Goal: Use online tool/utility: Utilize a website feature to perform a specific function

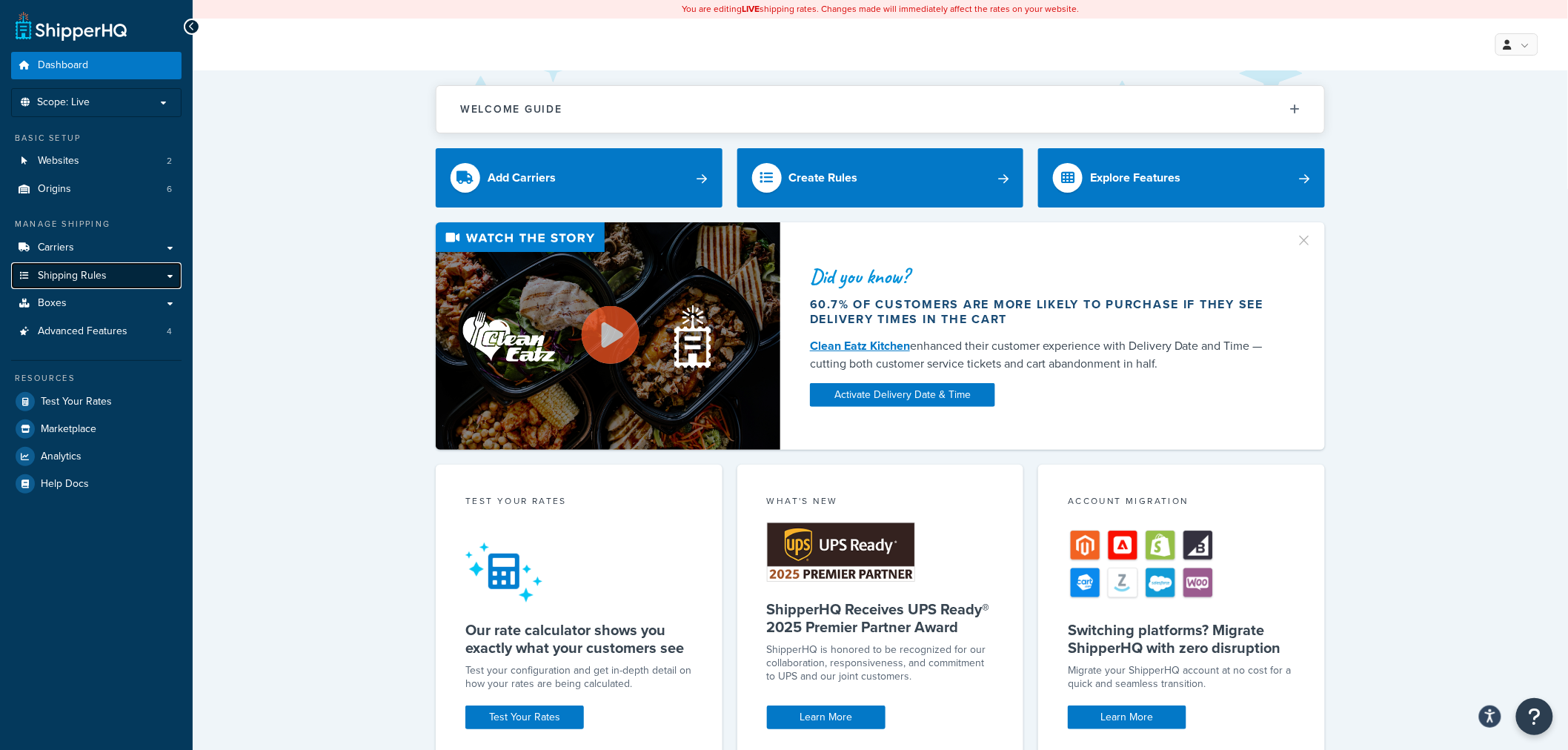
click at [99, 279] on span "Shipping Rules" at bounding box center [73, 276] width 69 height 13
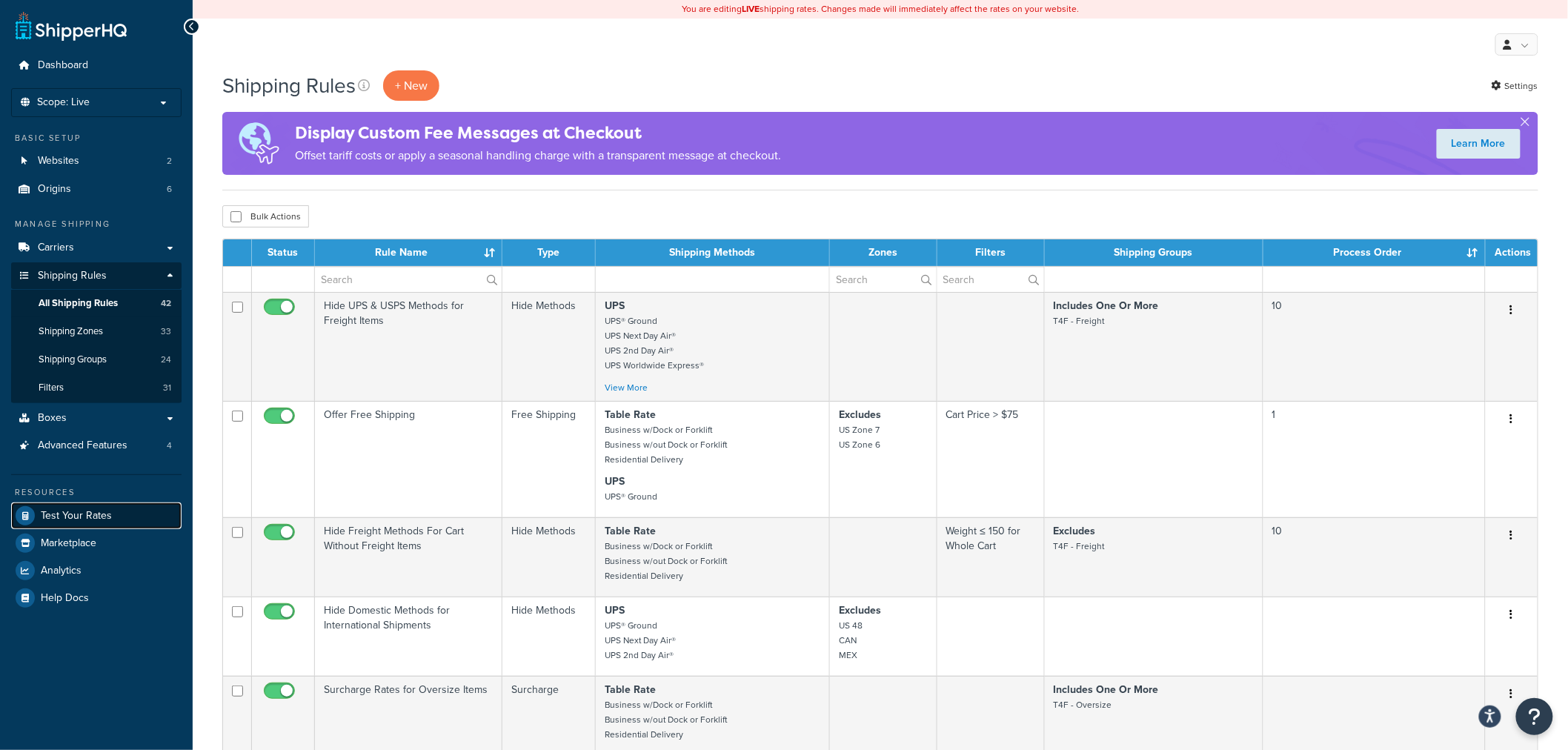
click at [87, 514] on span "Test Your Rates" at bounding box center [76, 516] width 71 height 13
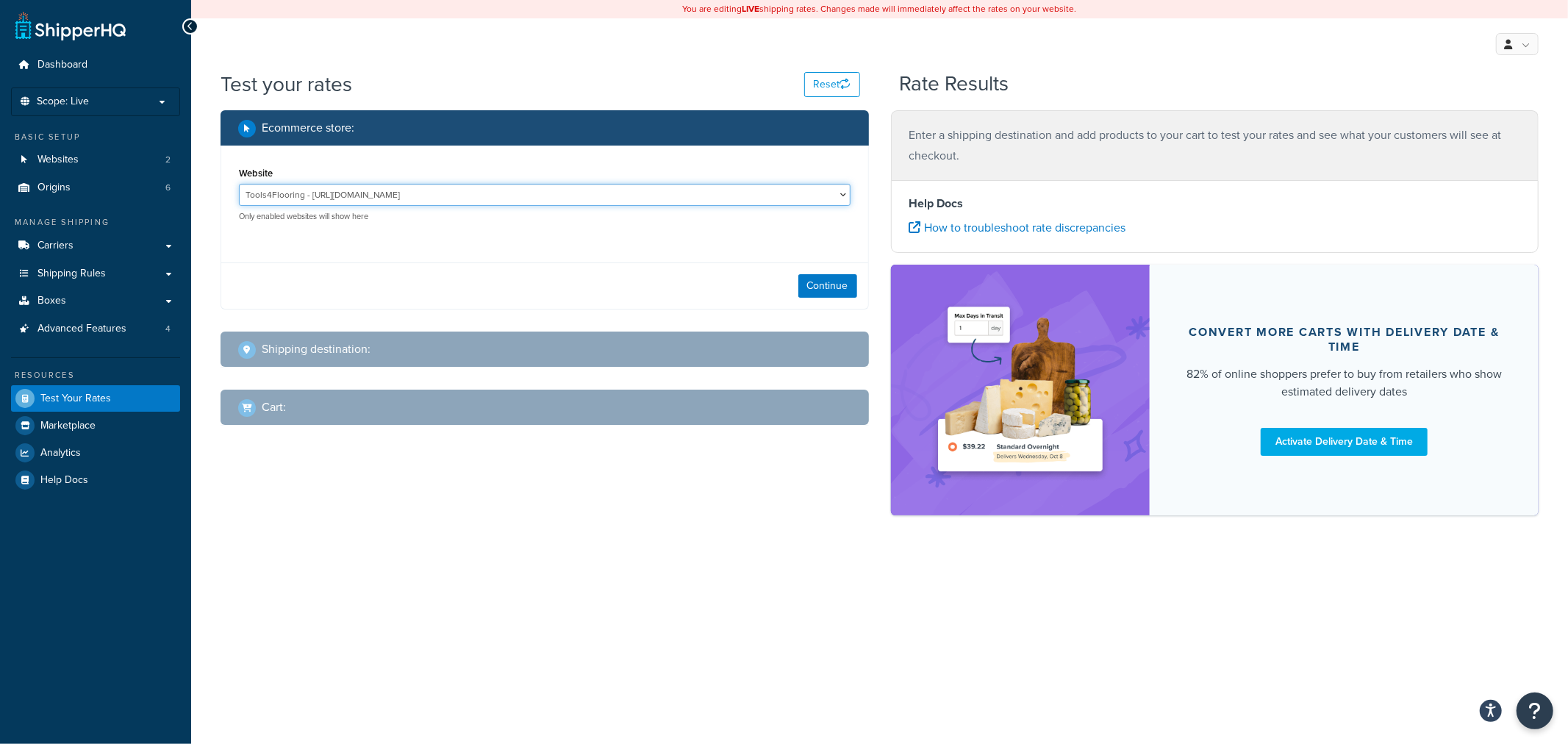
click at [392, 201] on select "Tools4Flooring - https://www.tools4flooring.com/ Tools4Painting - https://www.t…" at bounding box center [545, 195] width 612 height 22
select select "0c1529739547ae53229c3e74a347ff76"
click at [239, 184] on select "Tools4Flooring - https://www.tools4flooring.com/ Tools4Painting - https://www.t…" at bounding box center [545, 195] width 612 height 22
click at [835, 292] on button "Continue" at bounding box center [828, 286] width 59 height 23
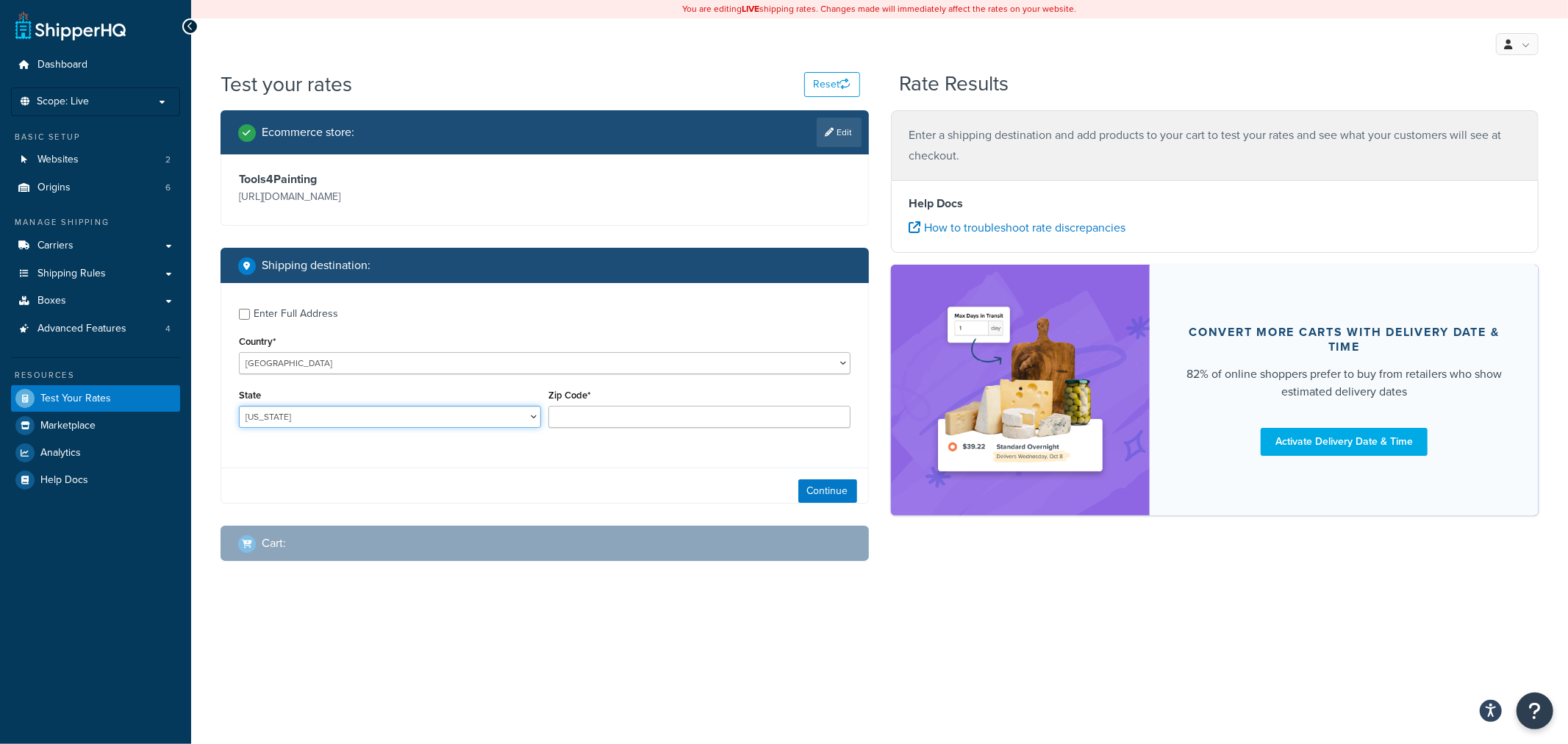
click at [395, 422] on select "Alabama Alaska American Samoa Arizona Arkansas Armed Forces Americas Armed Forc…" at bounding box center [389, 417] width 302 height 22
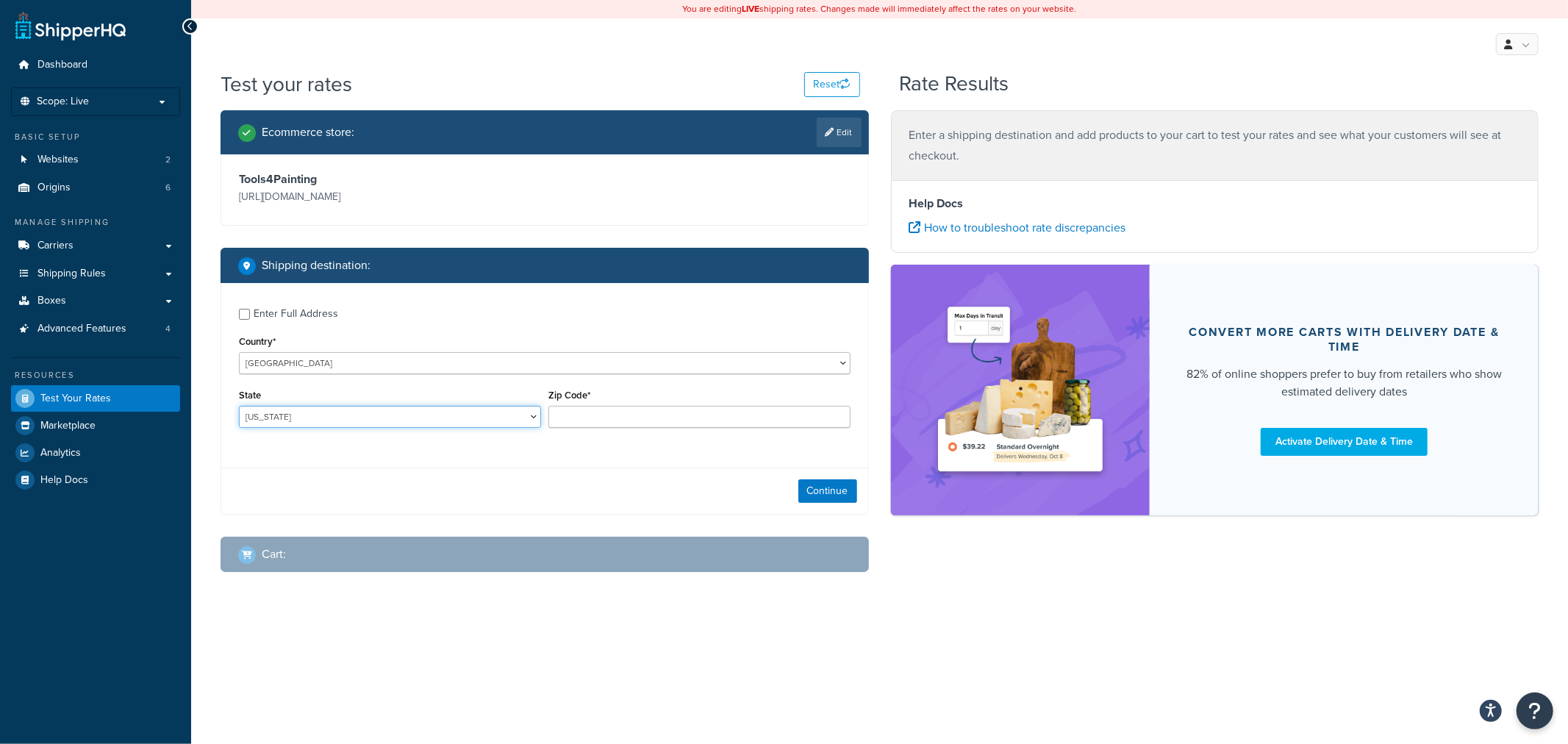
select select "SC"
click at [239, 407] on select "Alabama Alaska American Samoa Arizona Arkansas Armed Forces Americas Armed Forc…" at bounding box center [389, 417] width 302 height 22
click at [561, 408] on input "Zip Code*" at bounding box center [699, 417] width 302 height 22
type input "29650"
click at [814, 483] on button "Continue" at bounding box center [828, 491] width 59 height 23
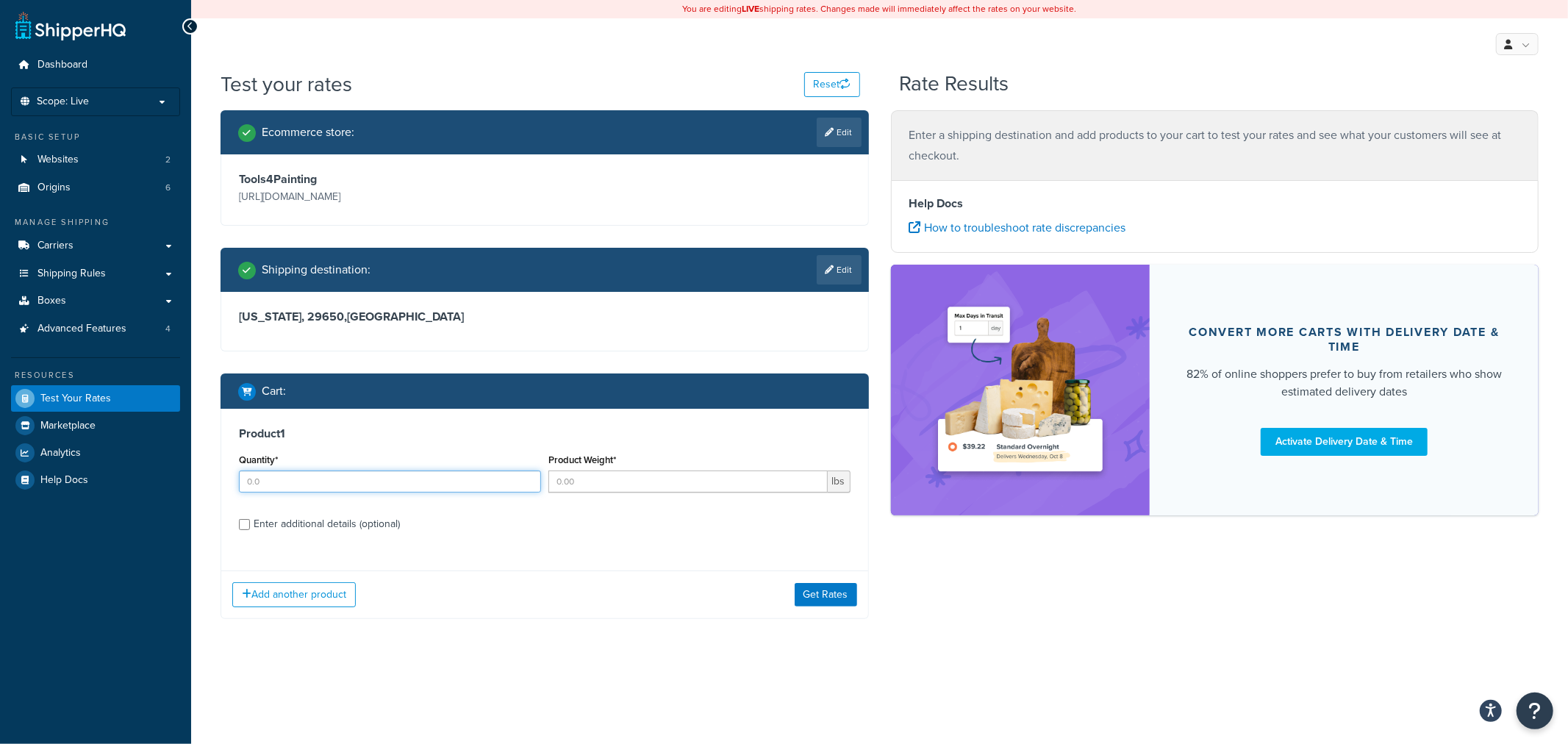
click at [386, 488] on input "Quantity*" at bounding box center [389, 481] width 302 height 22
type input "1"
click at [567, 484] on input "Product Weight*" at bounding box center [688, 481] width 280 height 22
type input "63"
drag, startPoint x: 401, startPoint y: 517, endPoint x: 399, endPoint y: 499, distance: 18.1
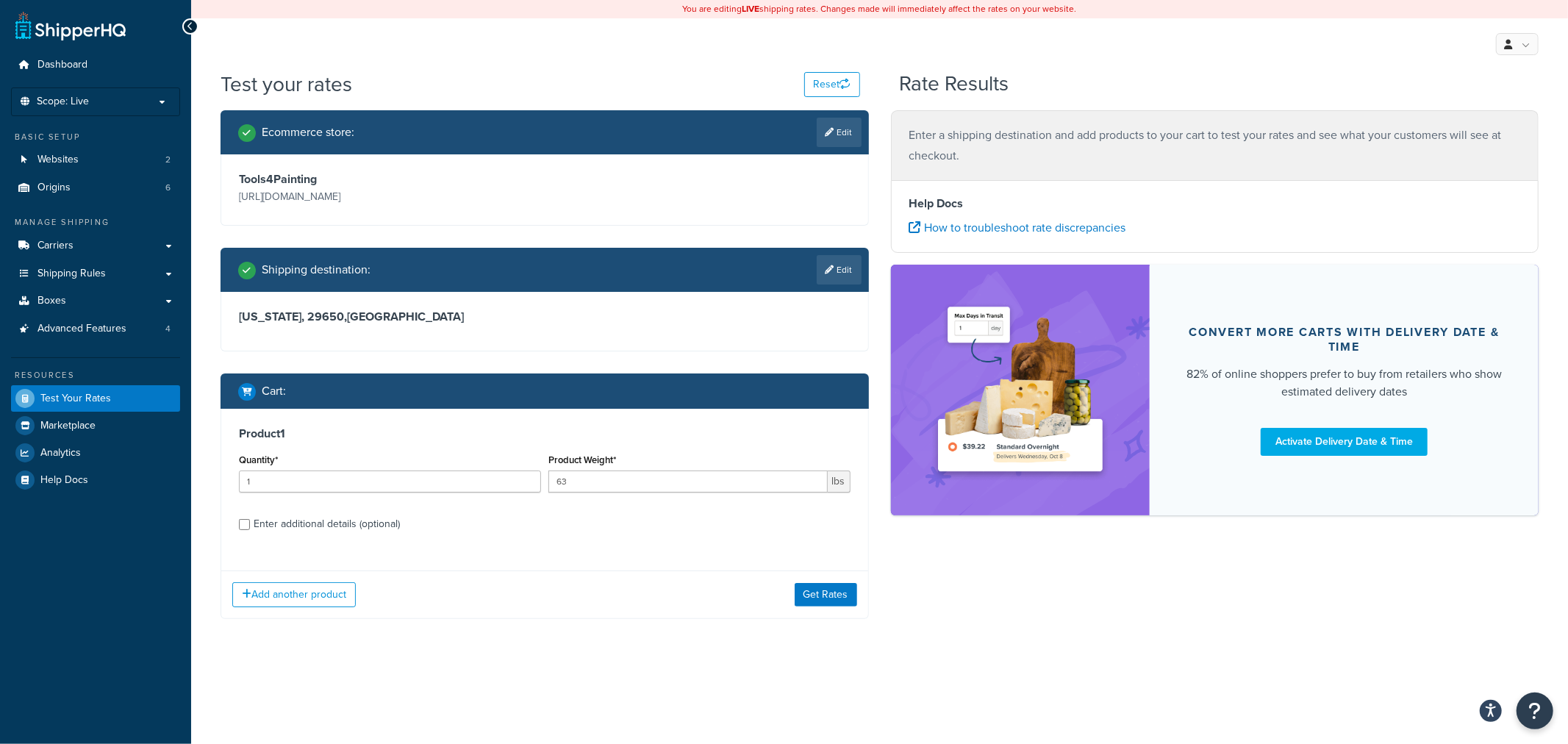
click at [400, 517] on label "Enter additional details (optional)" at bounding box center [552, 523] width 597 height 23
click at [250, 519] on input "Enter additional details (optional)" at bounding box center [244, 524] width 11 height 11
checkbox input "true"
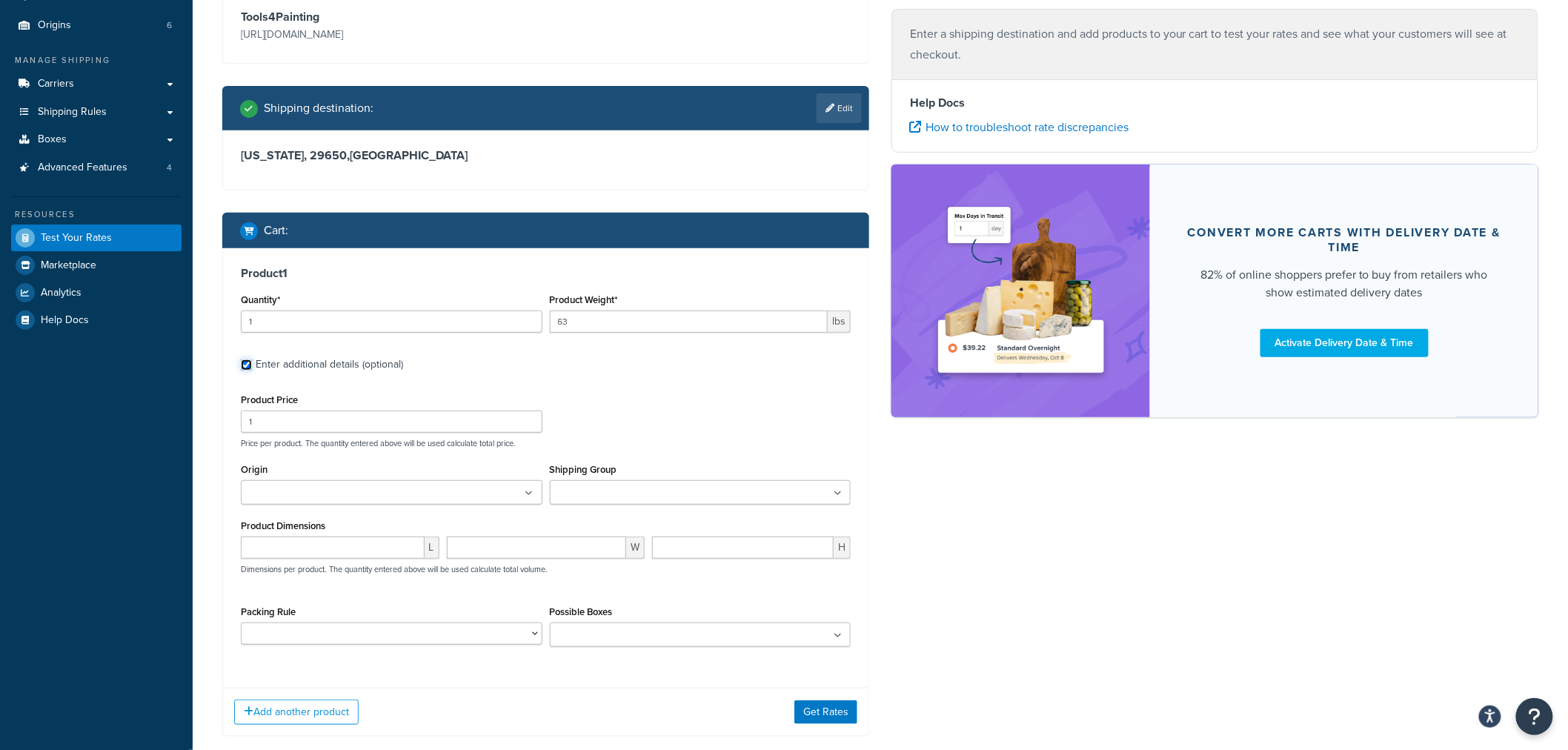
scroll to position [179, 0]
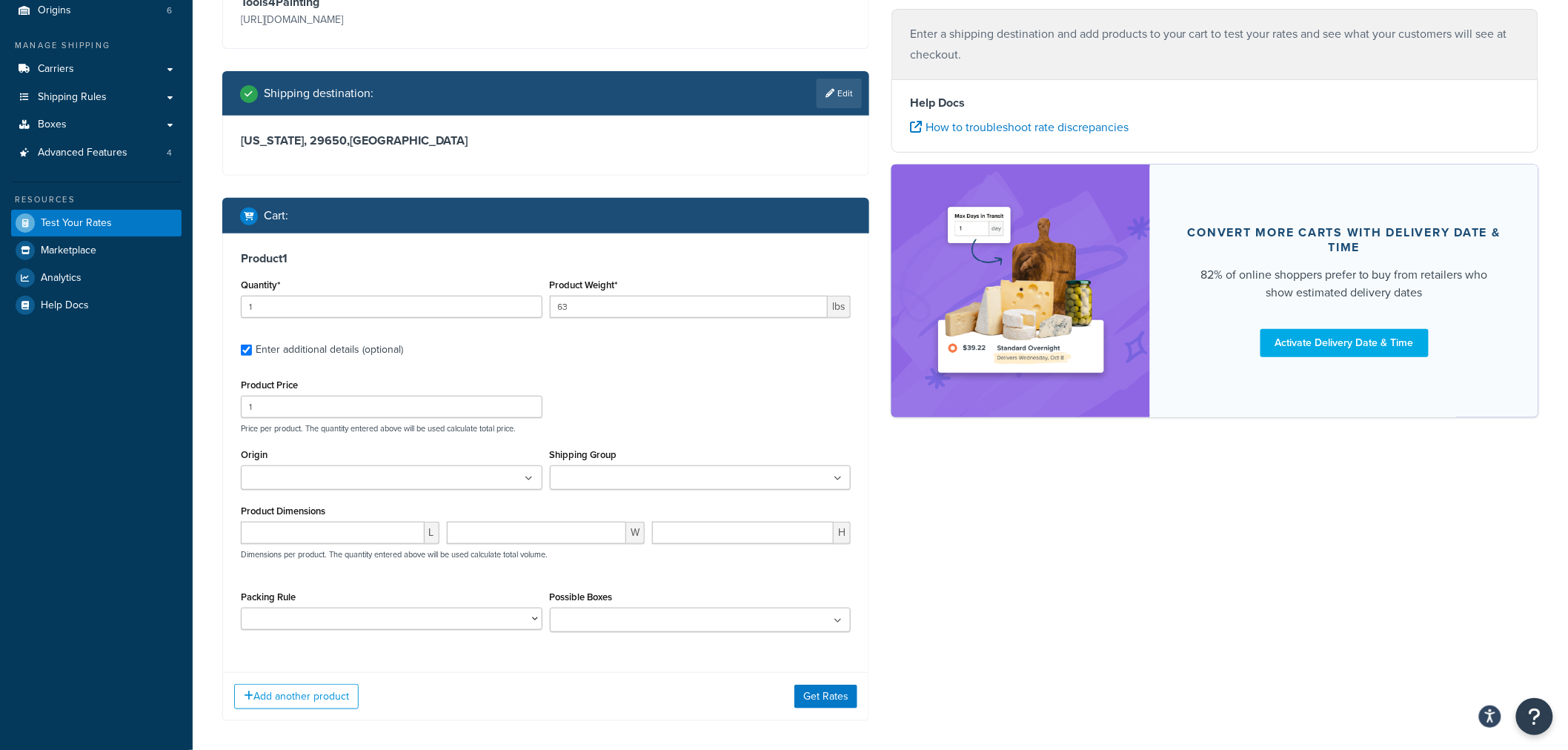
click at [517, 469] on ul at bounding box center [391, 478] width 302 height 24
click at [618, 480] on input "Shipping Group" at bounding box center [620, 478] width 131 height 16
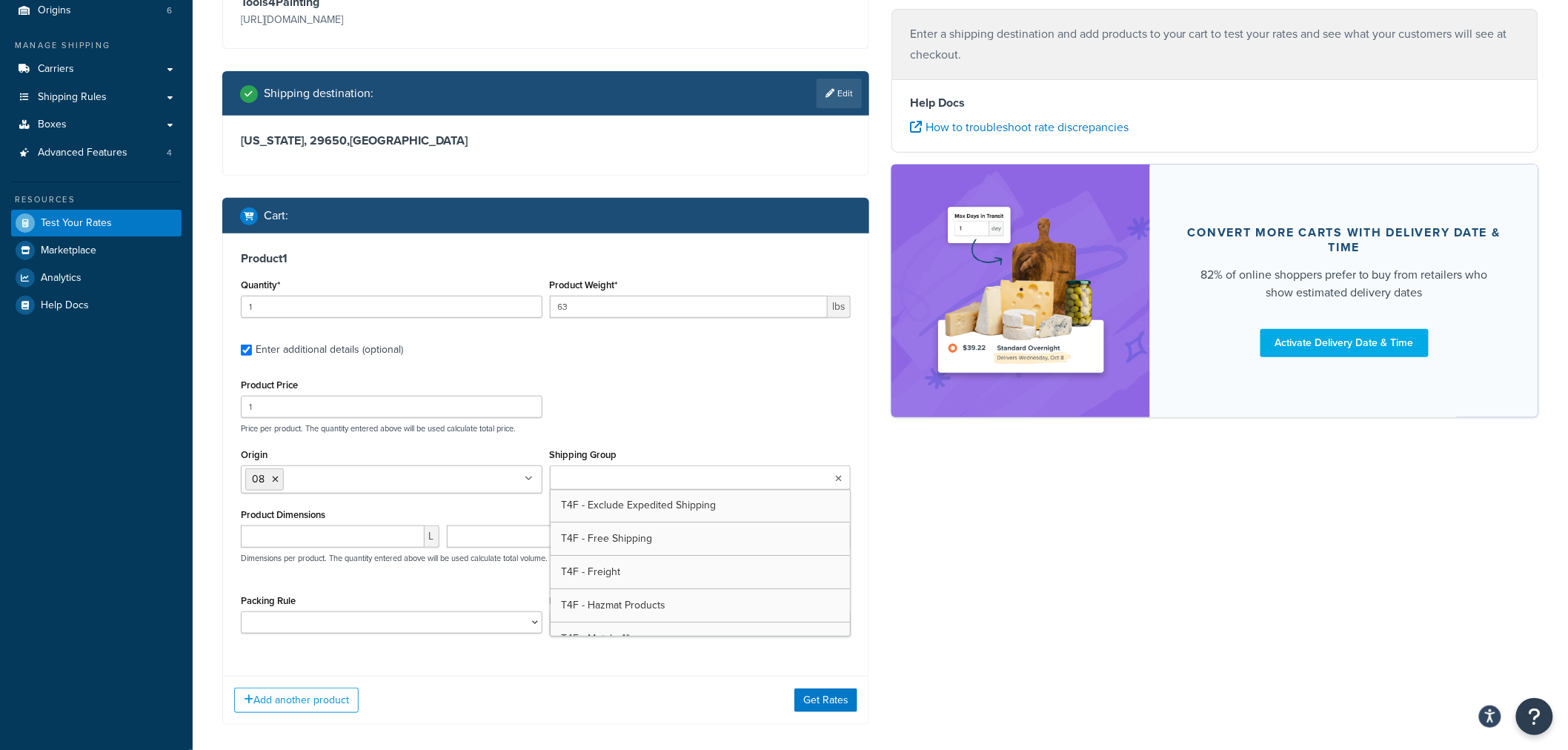
click at [636, 448] on div "Shipping Group T4F - Exclude Expedited Shipping T4F - Free Shipping T4F - Freig…" at bounding box center [700, 467] width 302 height 45
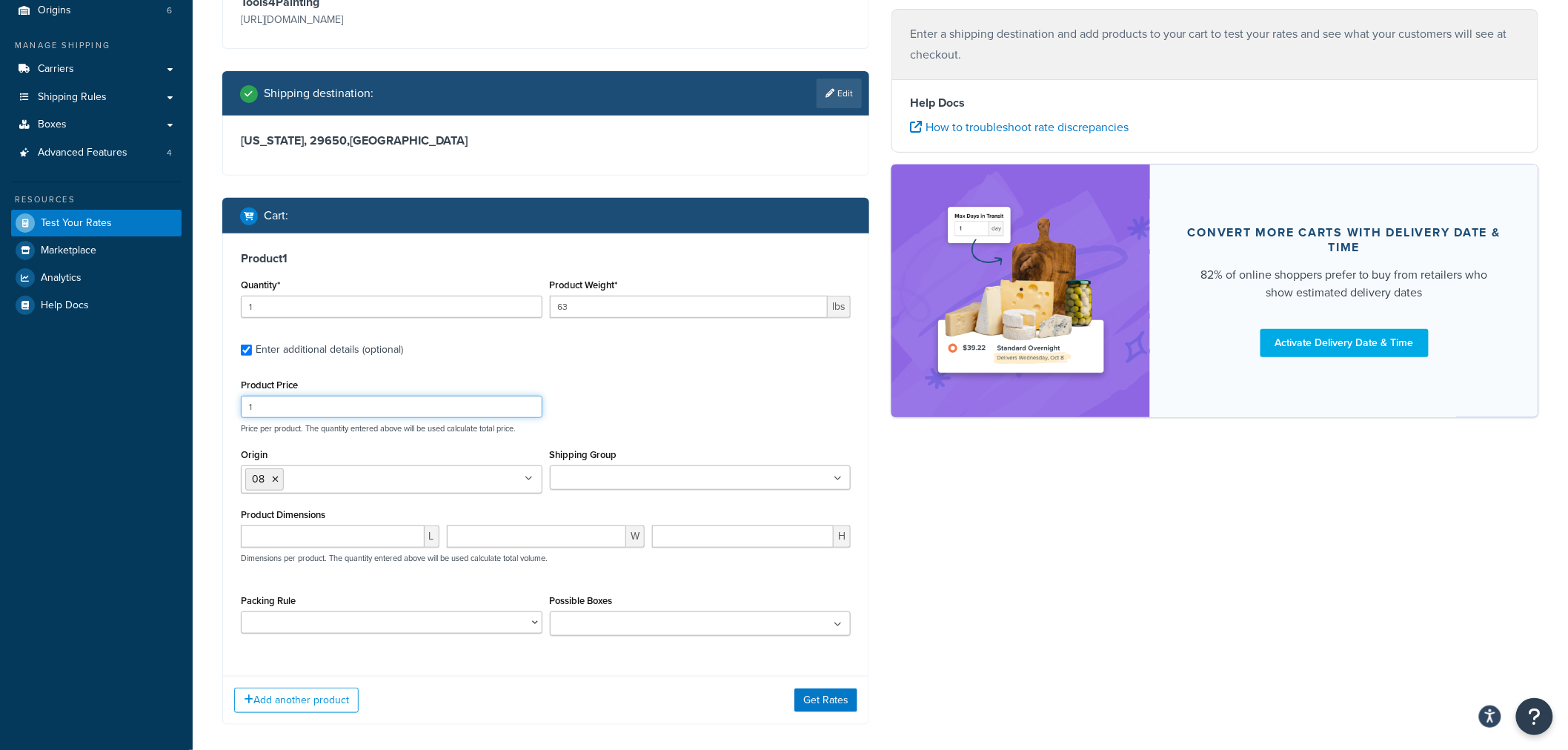
drag, startPoint x: 432, startPoint y: 404, endPoint x: 0, endPoint y: 368, distance: 433.5
click at [0, 368] on div "Dashboard Scope: Live Basic Setup Websites 2 Origins 6 Manage Shipping Carriers…" at bounding box center [784, 321] width 1568 height 1000
type input "214"
click at [809, 706] on button "Get Rates" at bounding box center [825, 700] width 63 height 24
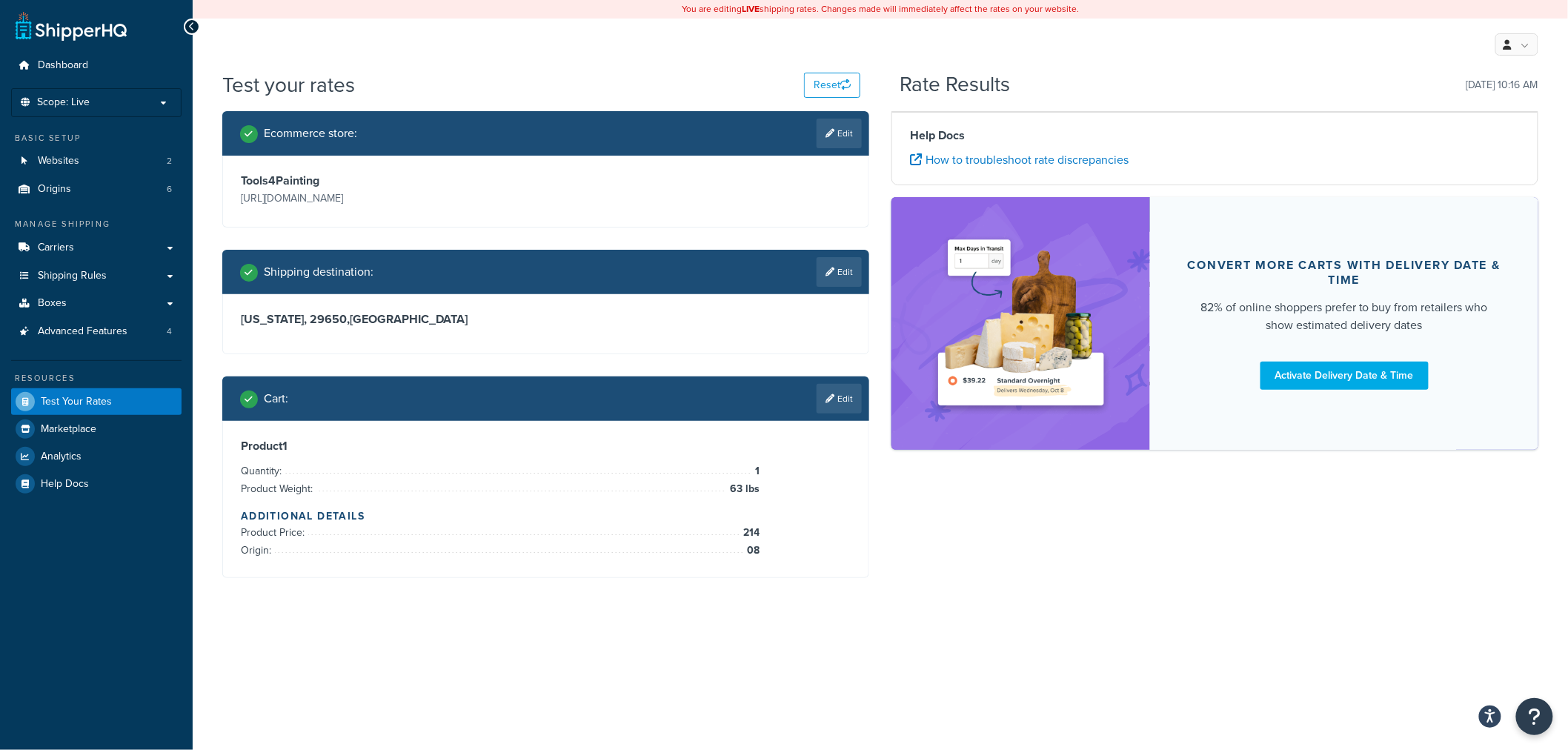
scroll to position [0, 0]
